Goal: Find specific fact: Find specific fact

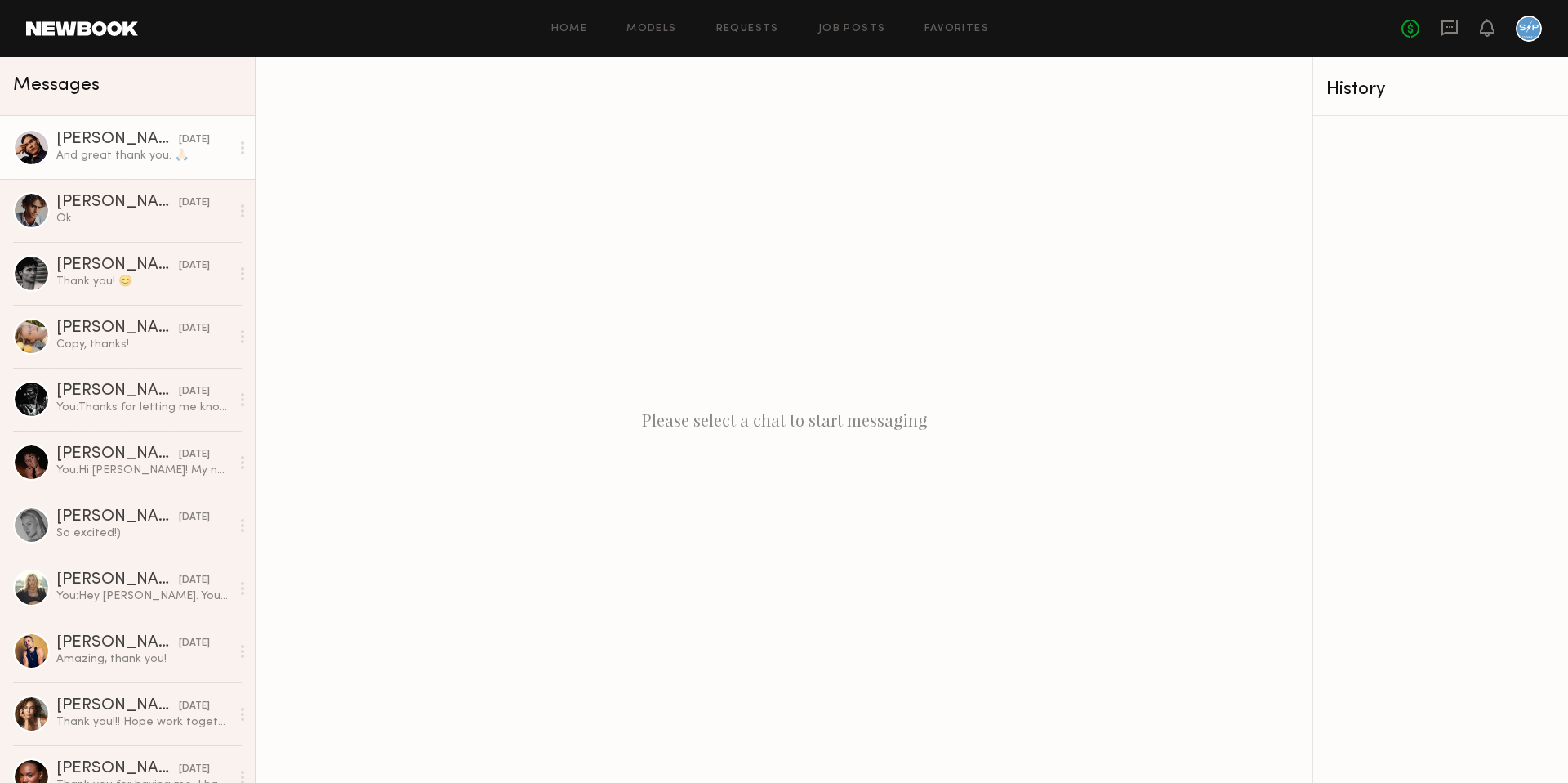
click at [110, 143] on div "[PERSON_NAME]" at bounding box center [117, 139] width 122 height 17
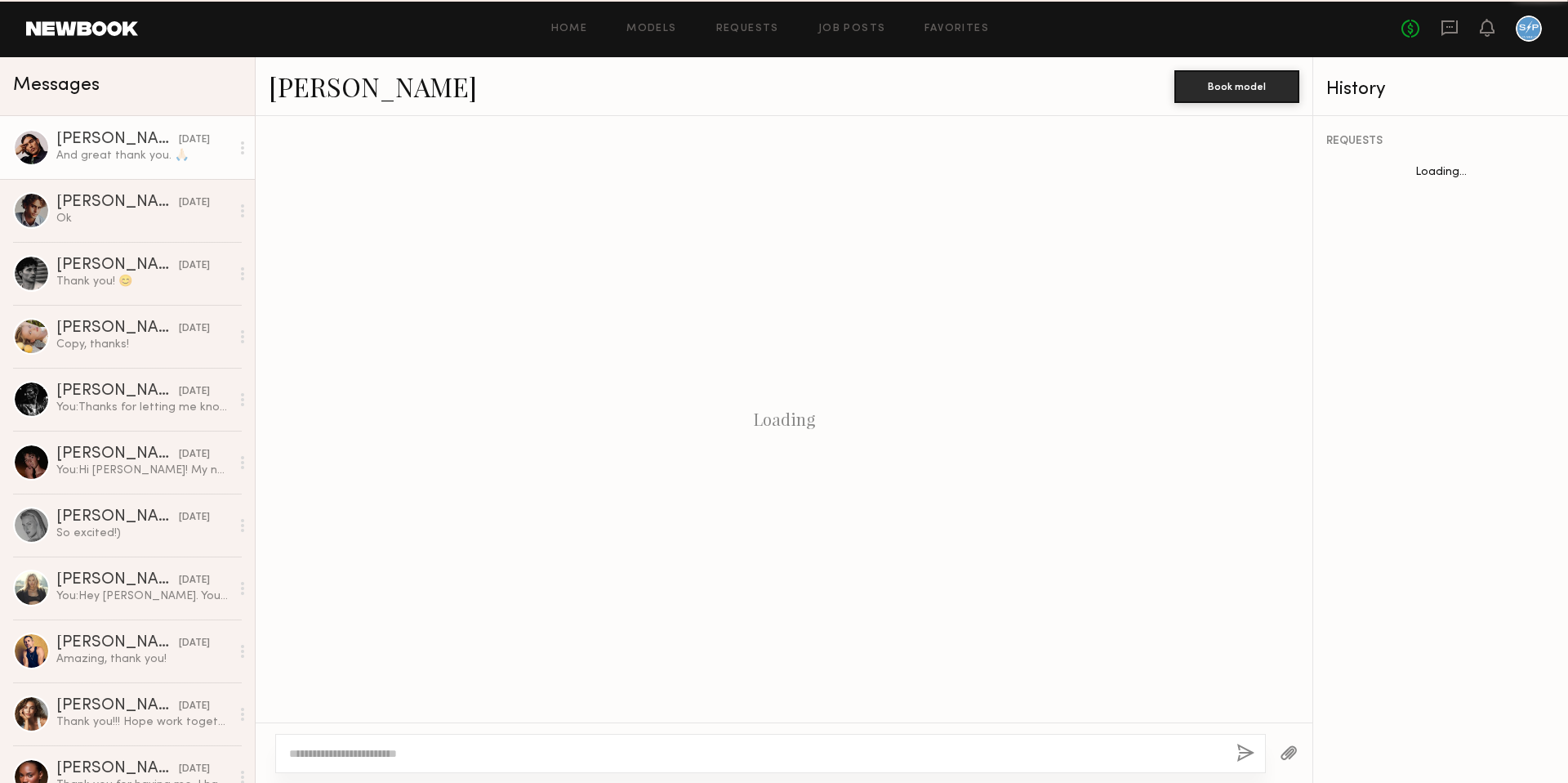
scroll to position [873, 0]
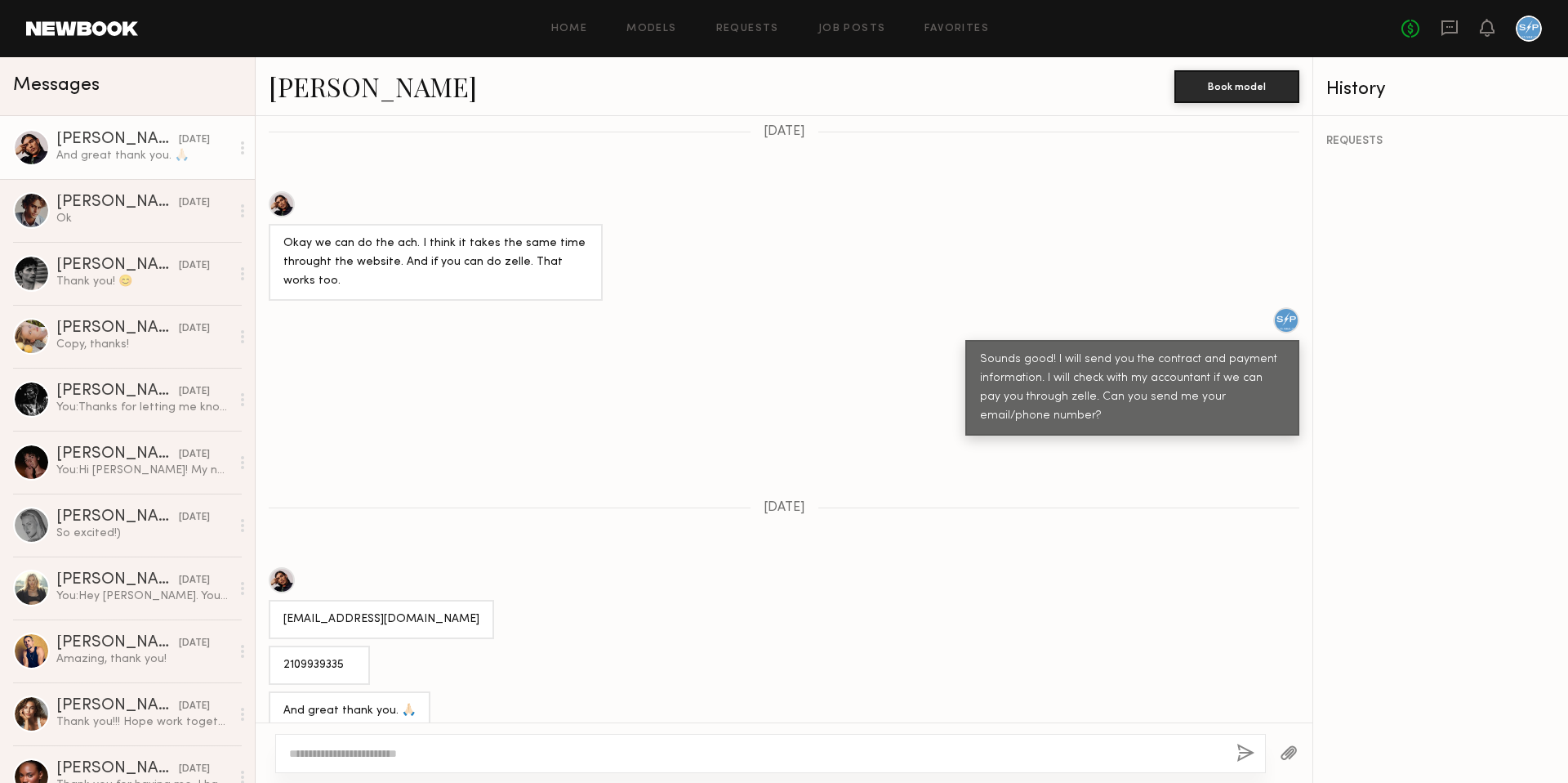
click at [311, 94] on link "[PERSON_NAME]" at bounding box center [373, 86] width 208 height 35
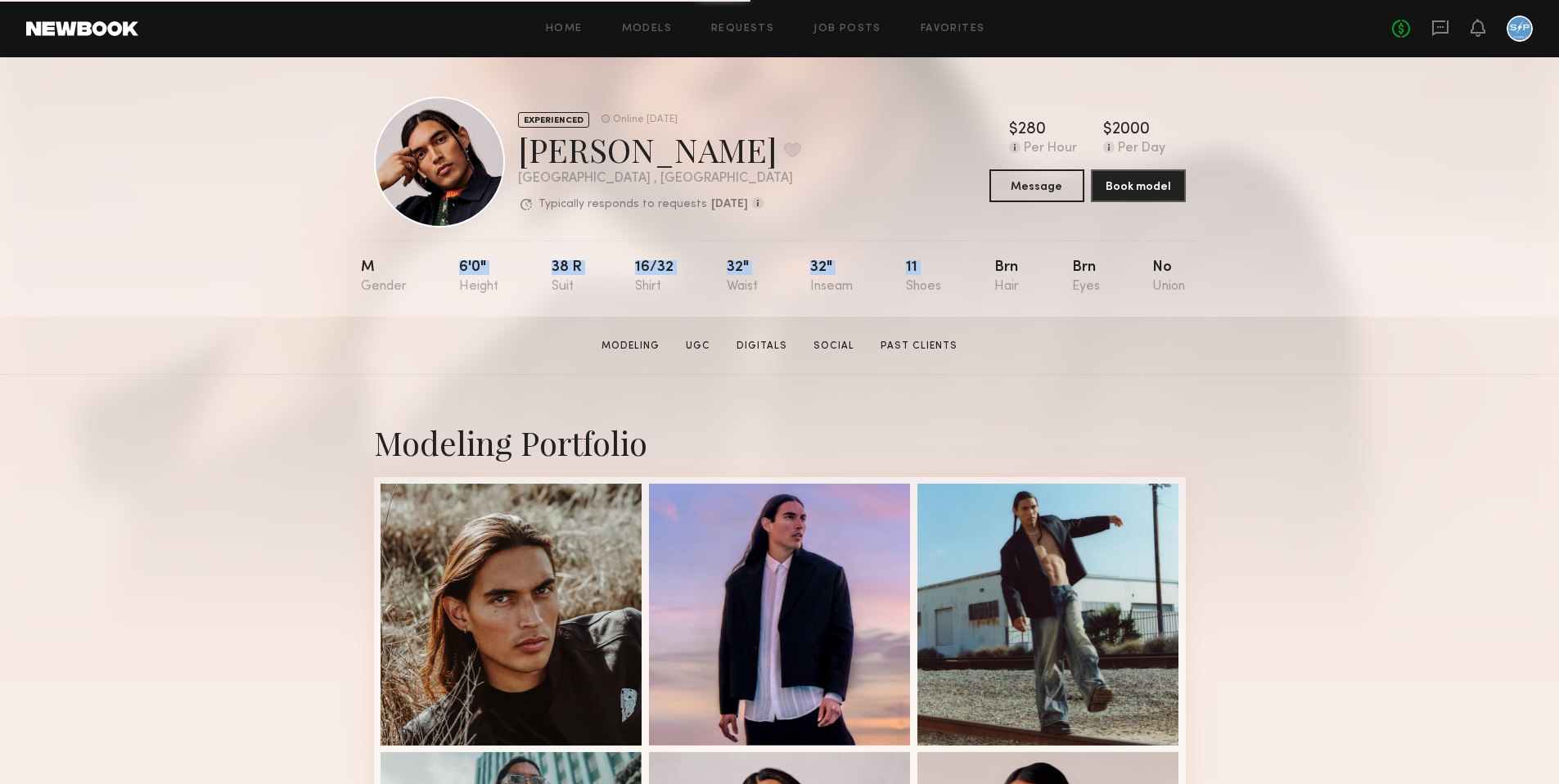
drag, startPoint x: 459, startPoint y: 265, endPoint x: 968, endPoint y: 269, distance: 509.0
click at [968, 269] on nb-model-profile-props "M 6'0" 38 r 16/32 32" 32" 11 Brn Brn No" at bounding box center [780, 278] width 838 height 76
click at [735, 260] on div "32"" at bounding box center [743, 277] width 31 height 34
drag, startPoint x: 552, startPoint y: 267, endPoint x: 1193, endPoint y: 307, distance: 642.2
click at [1193, 307] on nb-model-profile-props "M 6'0" 38 r 16/32 32" 32" 11 Brn Brn No" at bounding box center [780, 278] width 838 height 76
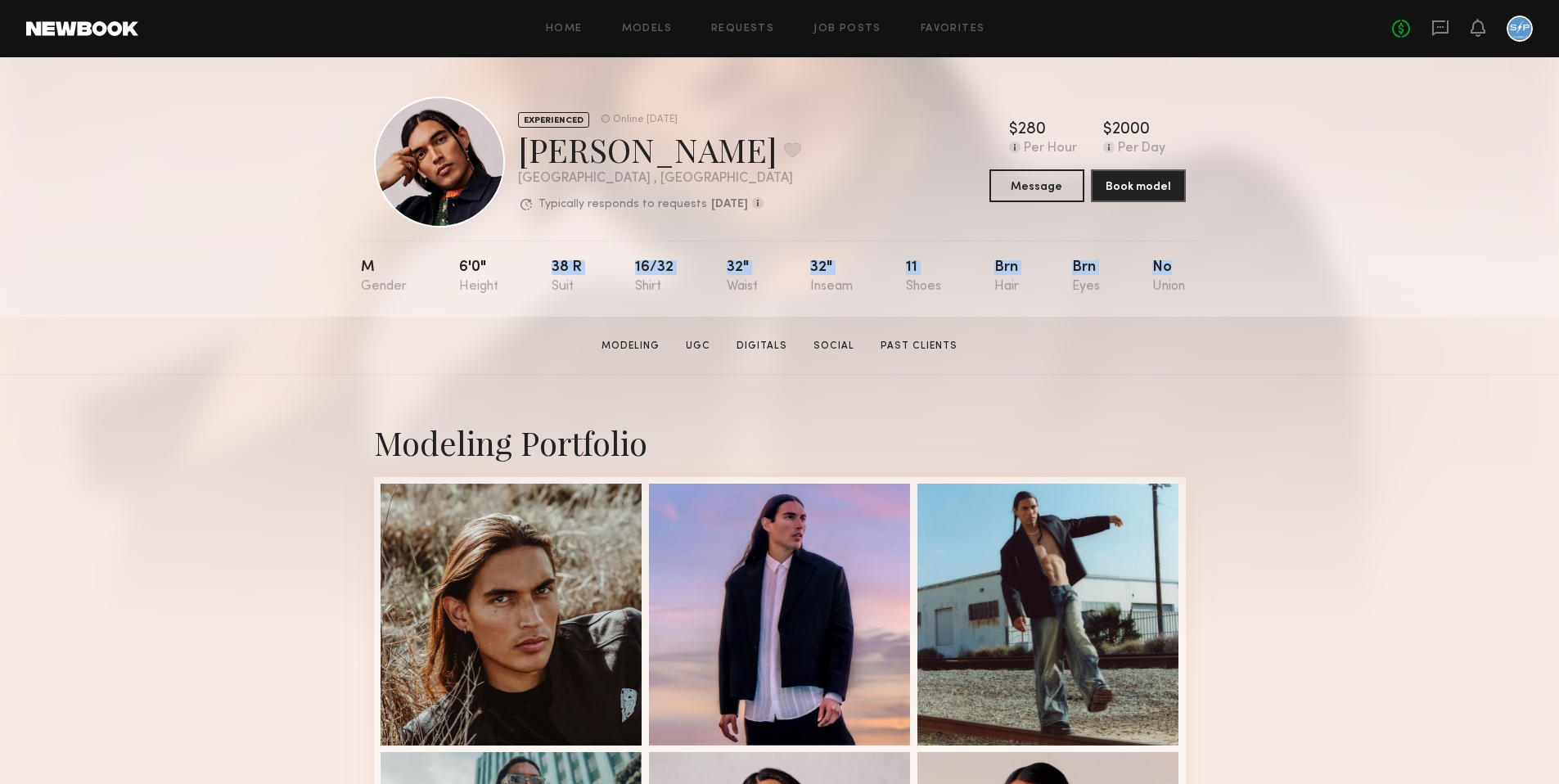
copy div "38 r 16/32 32" 32" 11 Brn Brn No"
click at [1141, 283] on div "M 6'0" 38 r 16/32 32" 32" 11 Brn Brn No" at bounding box center [774, 278] width 825 height 76
drag, startPoint x: 551, startPoint y: 265, endPoint x: 946, endPoint y: 294, distance: 396.1
click at [946, 294] on nb-model-profile-props "M 6'0" 38 r 16/32 32" 32" 11 Brn Brn No" at bounding box center [780, 278] width 838 height 76
copy div "38 r 16/32 32" 32" 11"
